Goal: Use online tool/utility: Use online tool/utility

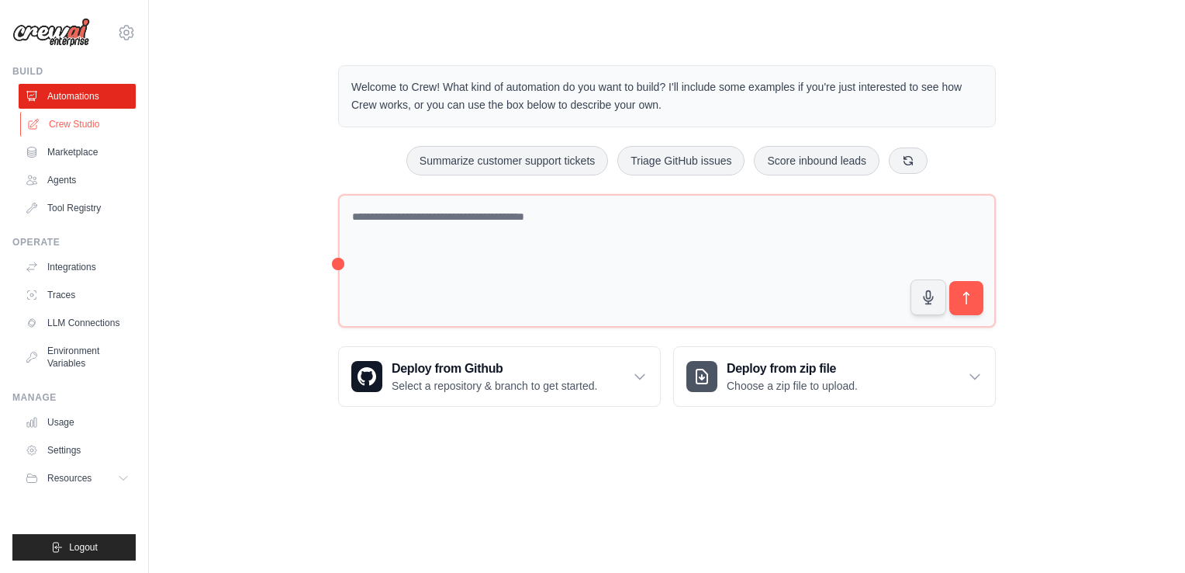
click at [99, 129] on link "Crew Studio" at bounding box center [78, 124] width 117 height 25
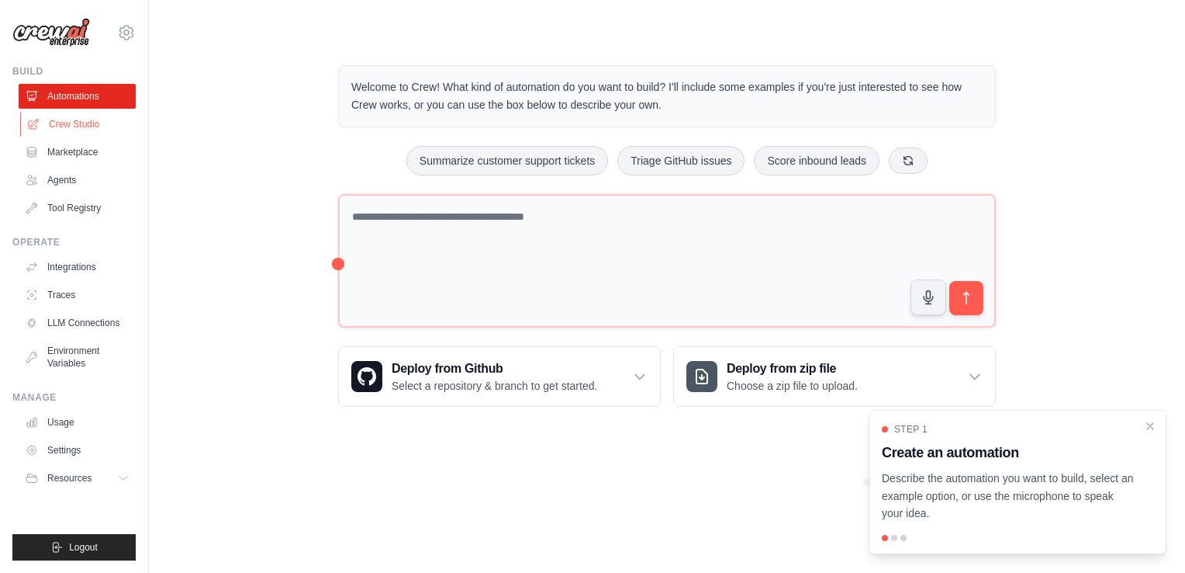
click at [99, 129] on link "Crew Studio" at bounding box center [78, 124] width 117 height 25
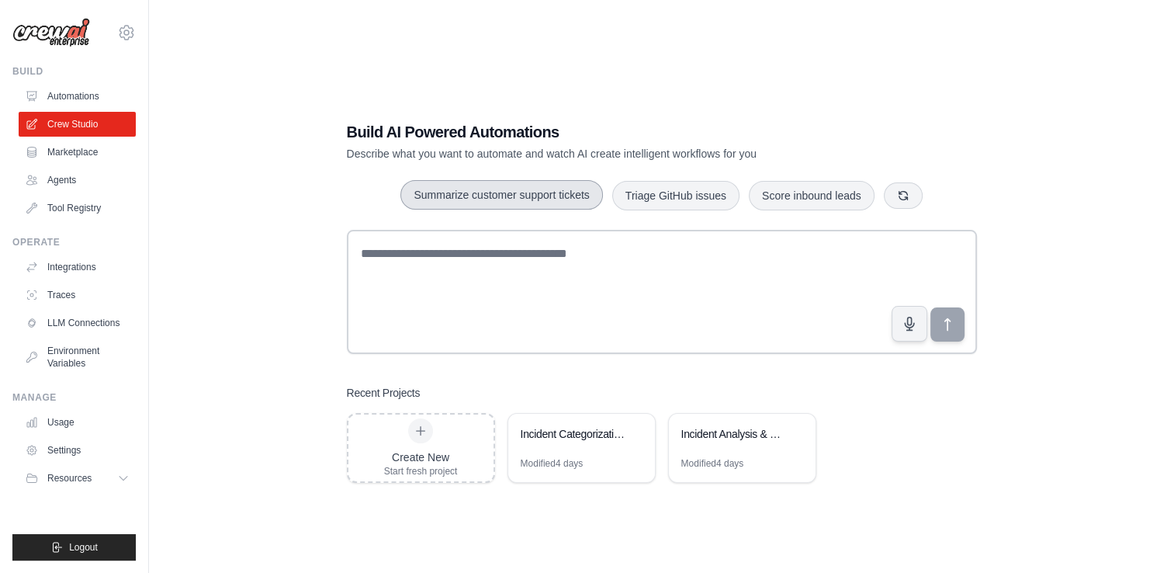
click at [528, 200] on button "Summarize customer support tickets" at bounding box center [501, 194] width 202 height 29
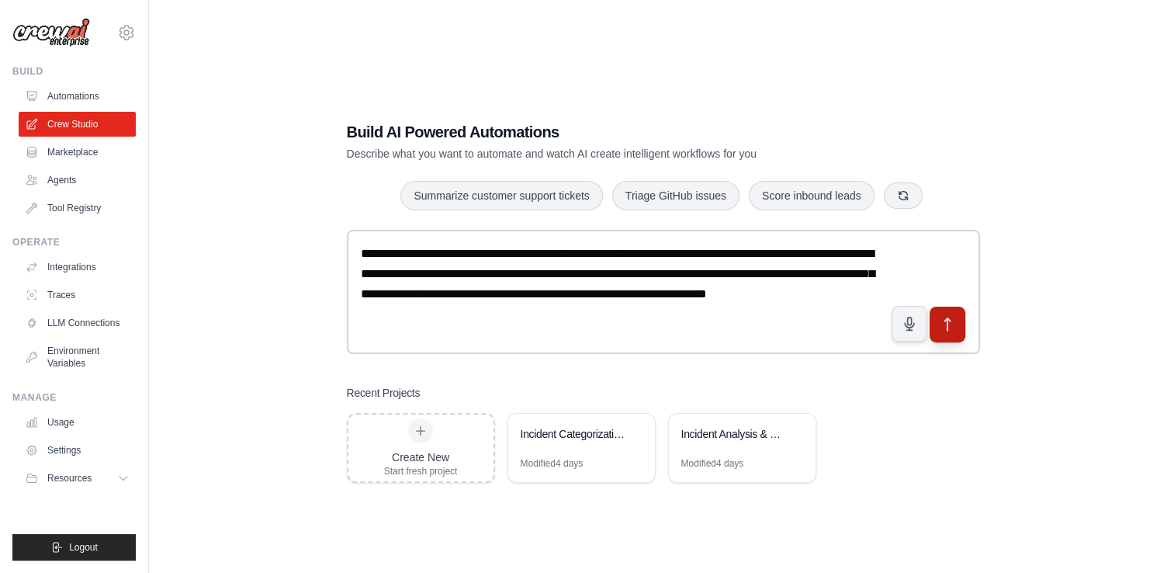
click at [939, 329] on icon "submit" at bounding box center [947, 325] width 16 height 16
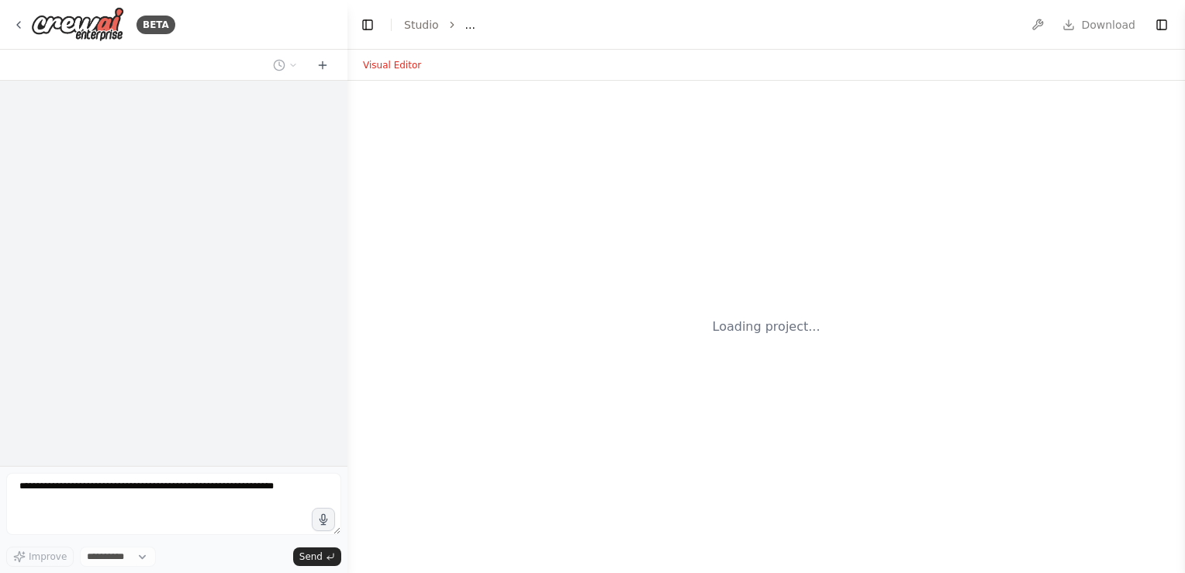
select select "****"
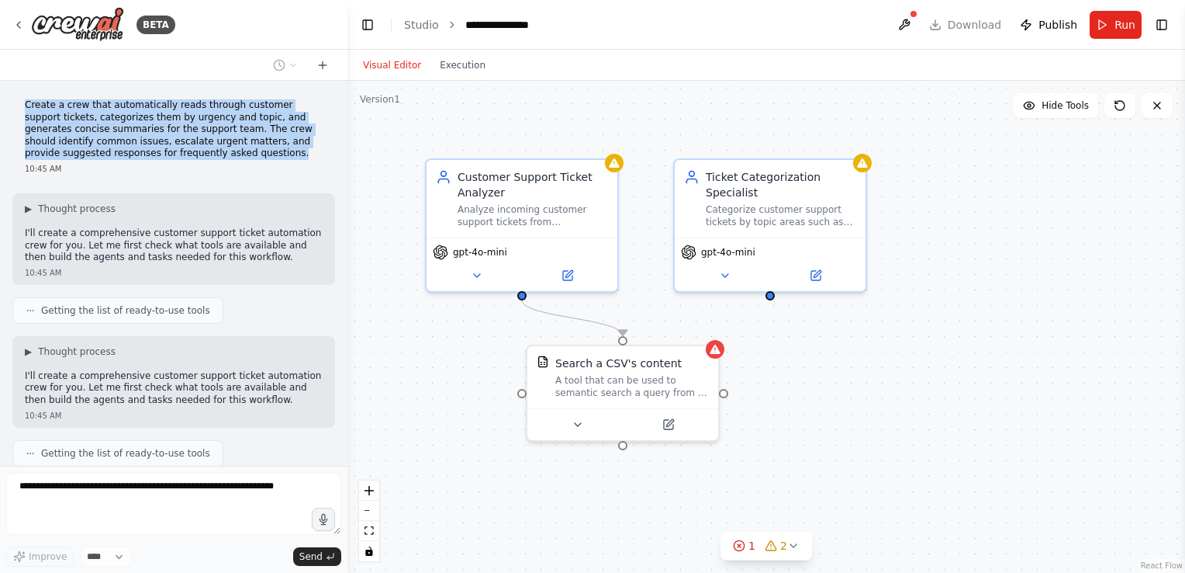
drag, startPoint x: 203, startPoint y: 157, endPoint x: 12, endPoint y: 104, distance: 198.2
click at [12, 104] on div "Create a crew that automatically reads through customer support tickets, catego…" at bounding box center [173, 137] width 323 height 88
copy p "Create a crew that automatically reads through customer support tickets, catego…"
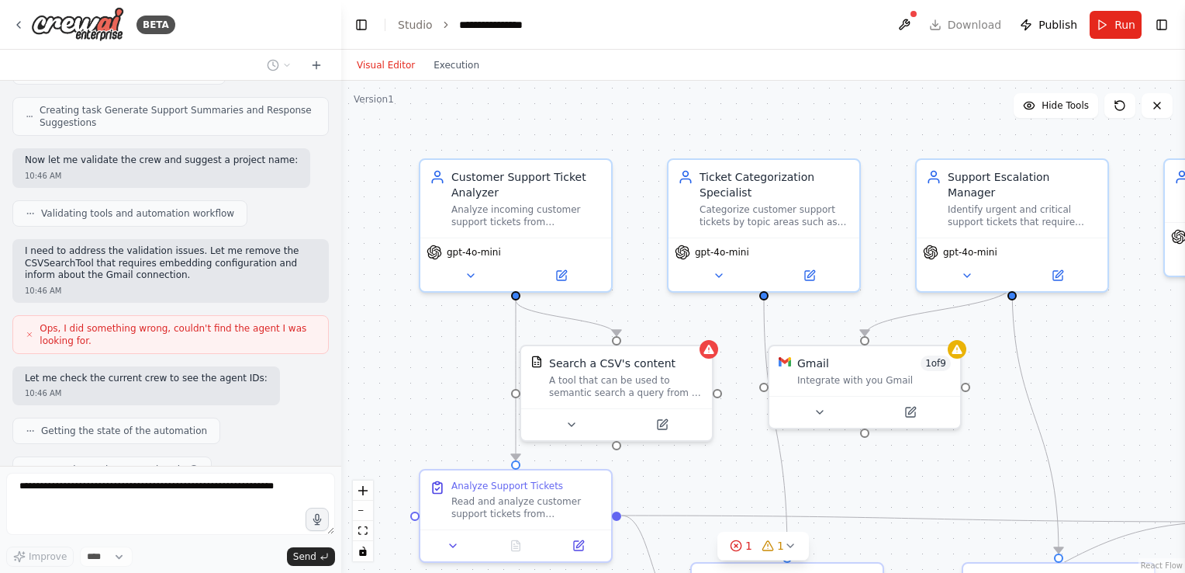
scroll to position [1072, 0]
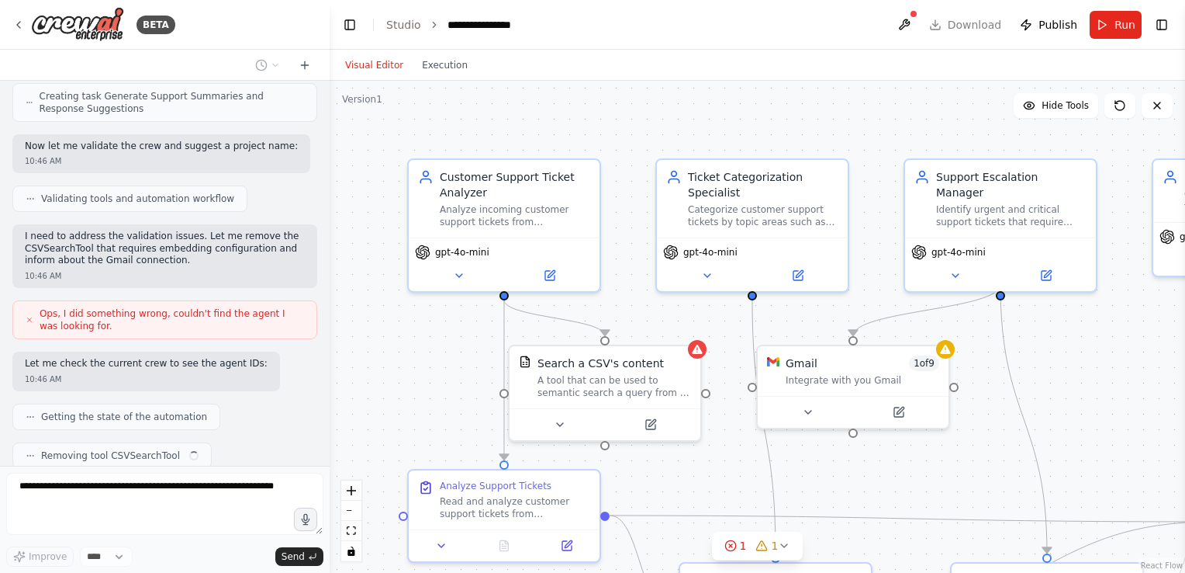
drag, startPoint x: 341, startPoint y: 393, endPoint x: 327, endPoint y: 132, distance: 261.1
click at [329, 109] on div "BETA Create a crew that automatically reads through customer support tickets, c…" at bounding box center [592, 286] width 1185 height 573
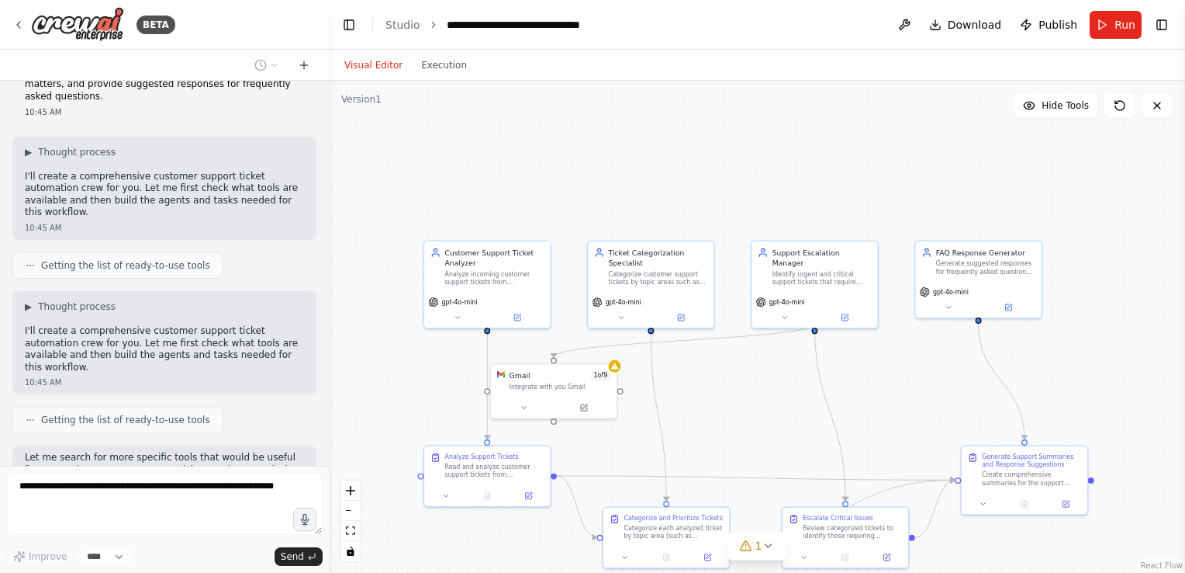
scroll to position [0, 0]
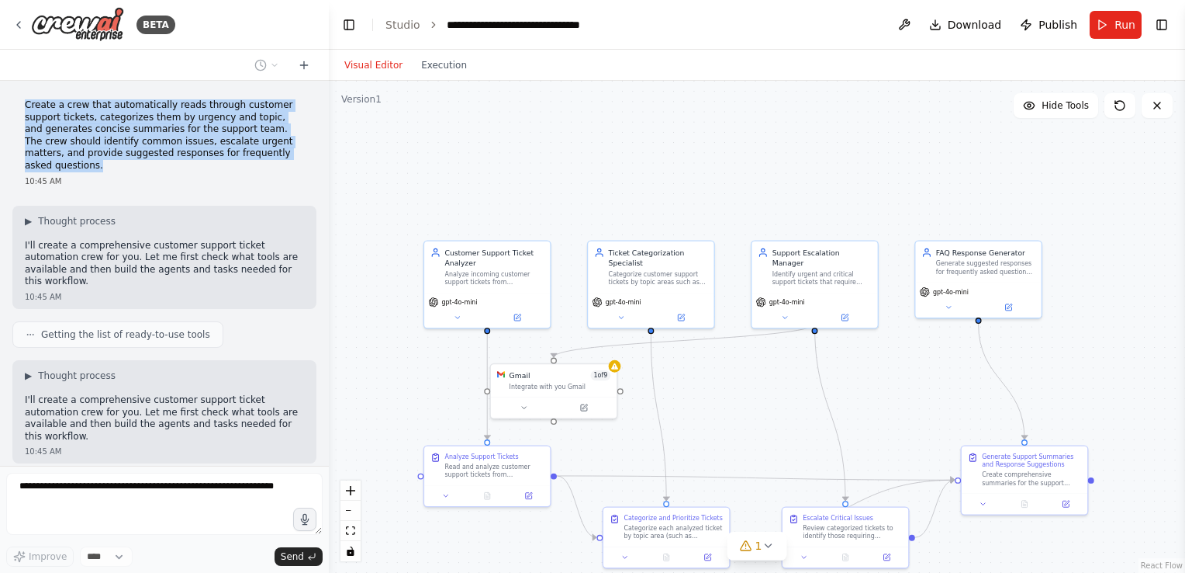
drag, startPoint x: 279, startPoint y: 153, endPoint x: 15, endPoint y: 101, distance: 269.6
click at [15, 101] on div "Create a crew that automatically reads through customer support tickets, catego…" at bounding box center [164, 143] width 304 height 100
copy p "Create a crew that automatically reads through customer support tickets, catego…"
